Goal: Task Accomplishment & Management: Use online tool/utility

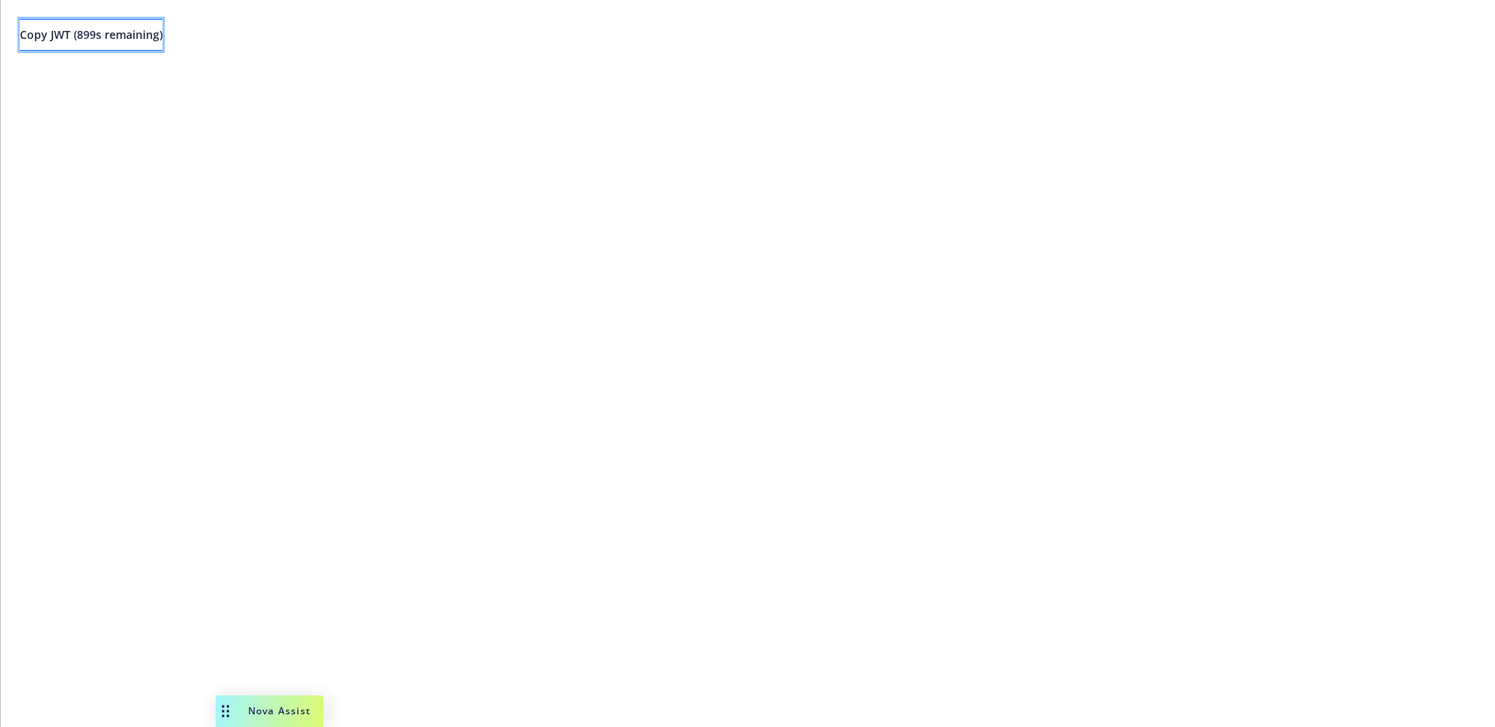
click at [118, 40] on span "Copy JWT ( 899 s remaining)" at bounding box center [91, 34] width 143 height 15
click at [162, 34] on span "Copy JWT ( 748 s remaining)" at bounding box center [91, 34] width 143 height 15
